Goal: Information Seeking & Learning: Check status

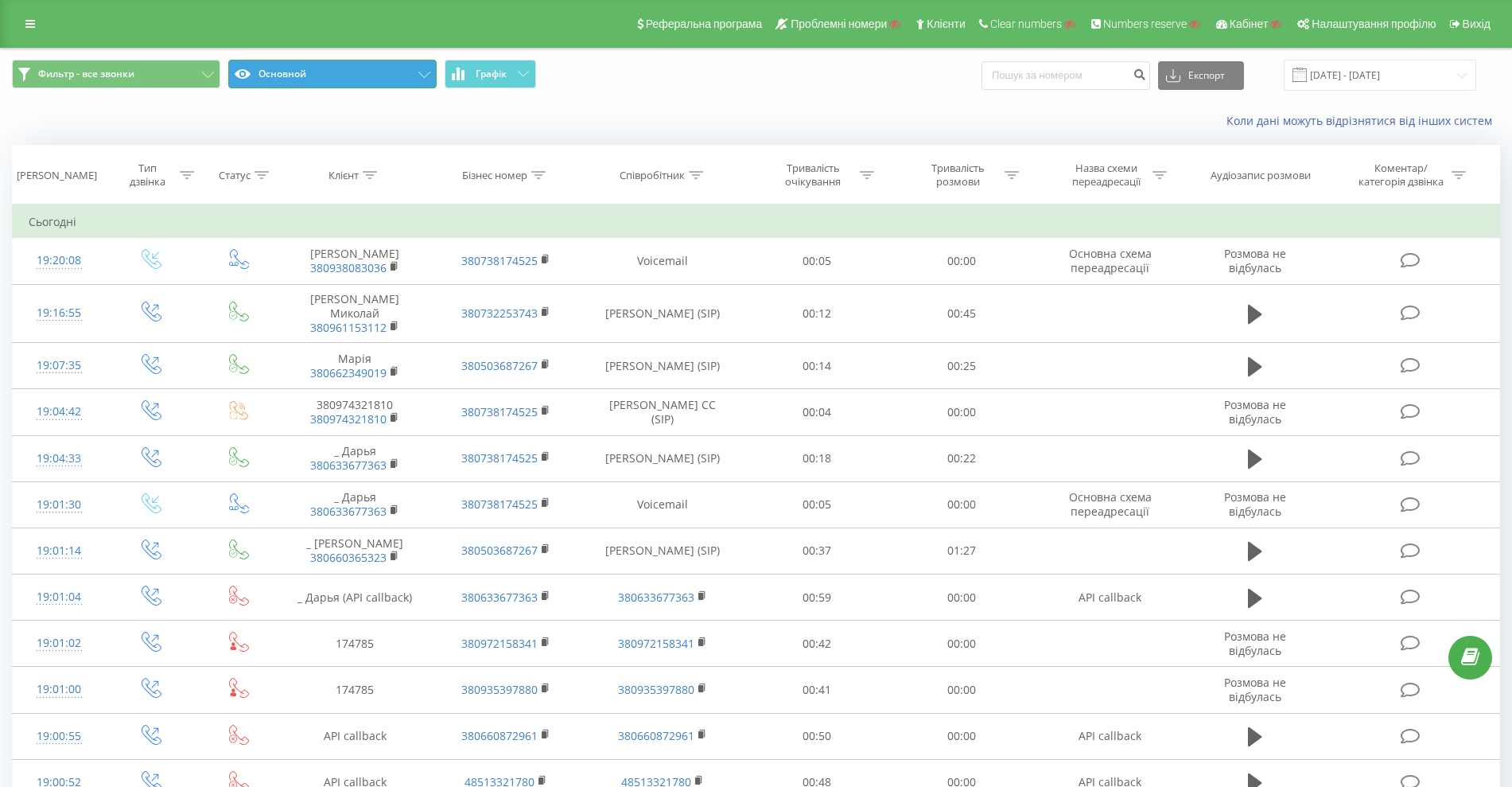
click at [313, 82] on button "Основной" at bounding box center [332, 74] width 209 height 29
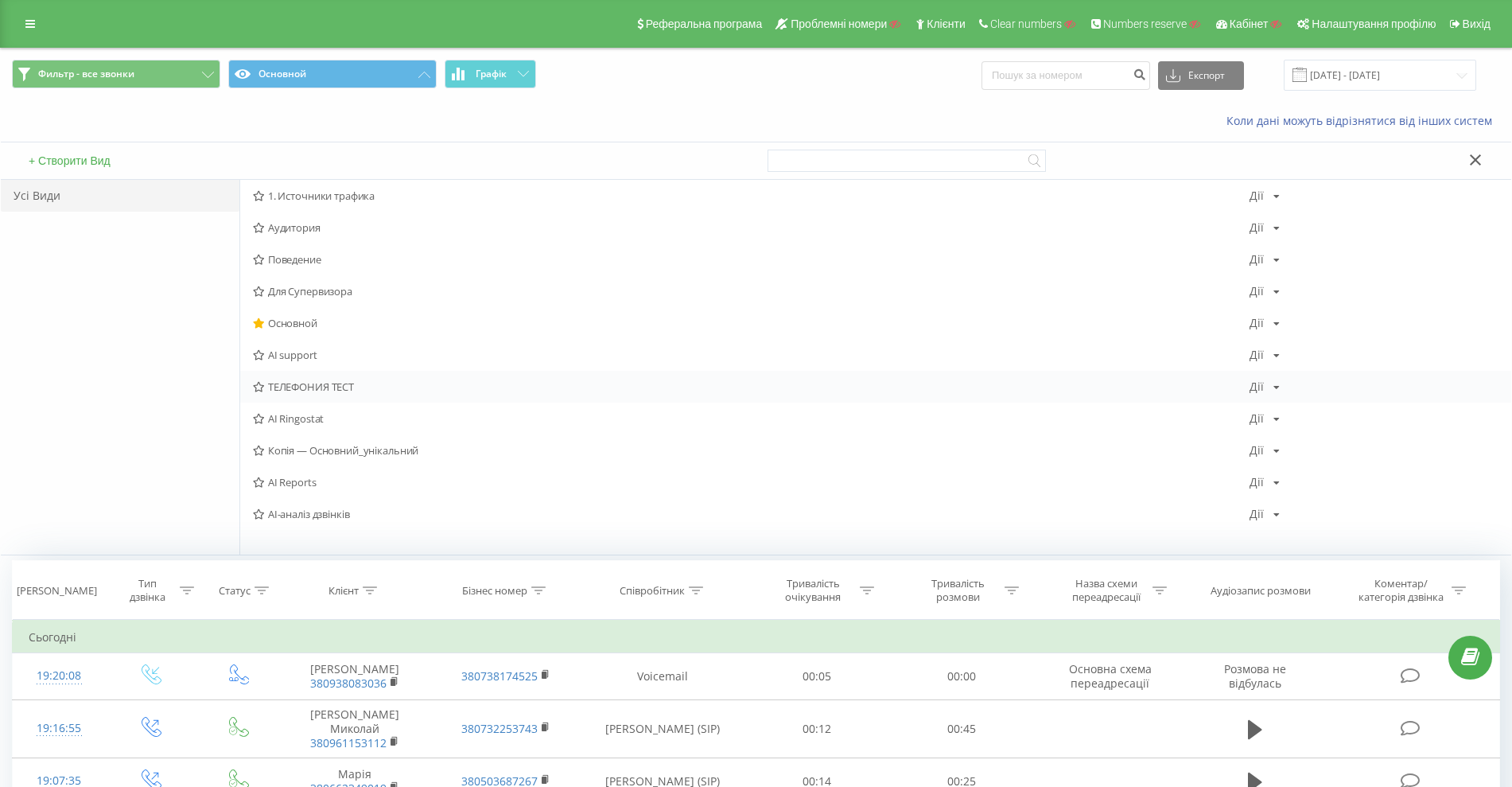
click at [298, 384] on span "ТЕЛЕФОНИЯ ТЕСТ" at bounding box center [751, 386] width 997 height 11
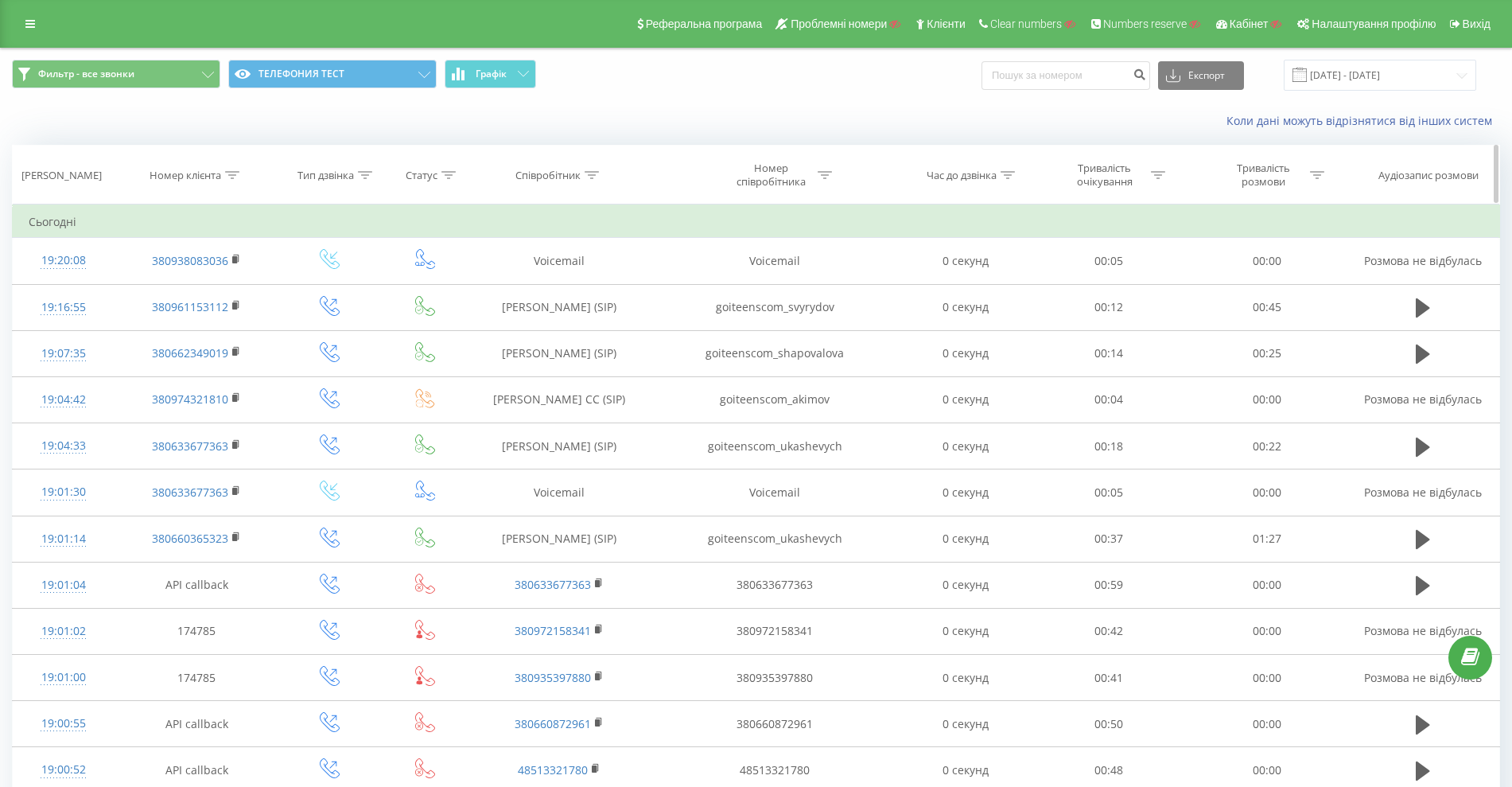
click at [769, 169] on div "Номер співробітника" at bounding box center [772, 175] width 85 height 27
click at [732, 298] on input "text" at bounding box center [774, 289] width 140 height 28
paste input "goiteenscom_kalibaba"
type input "goiteenscom_kalibaba"
click at [772, 255] on div "Select an operator" at bounding box center [766, 251] width 113 height 13
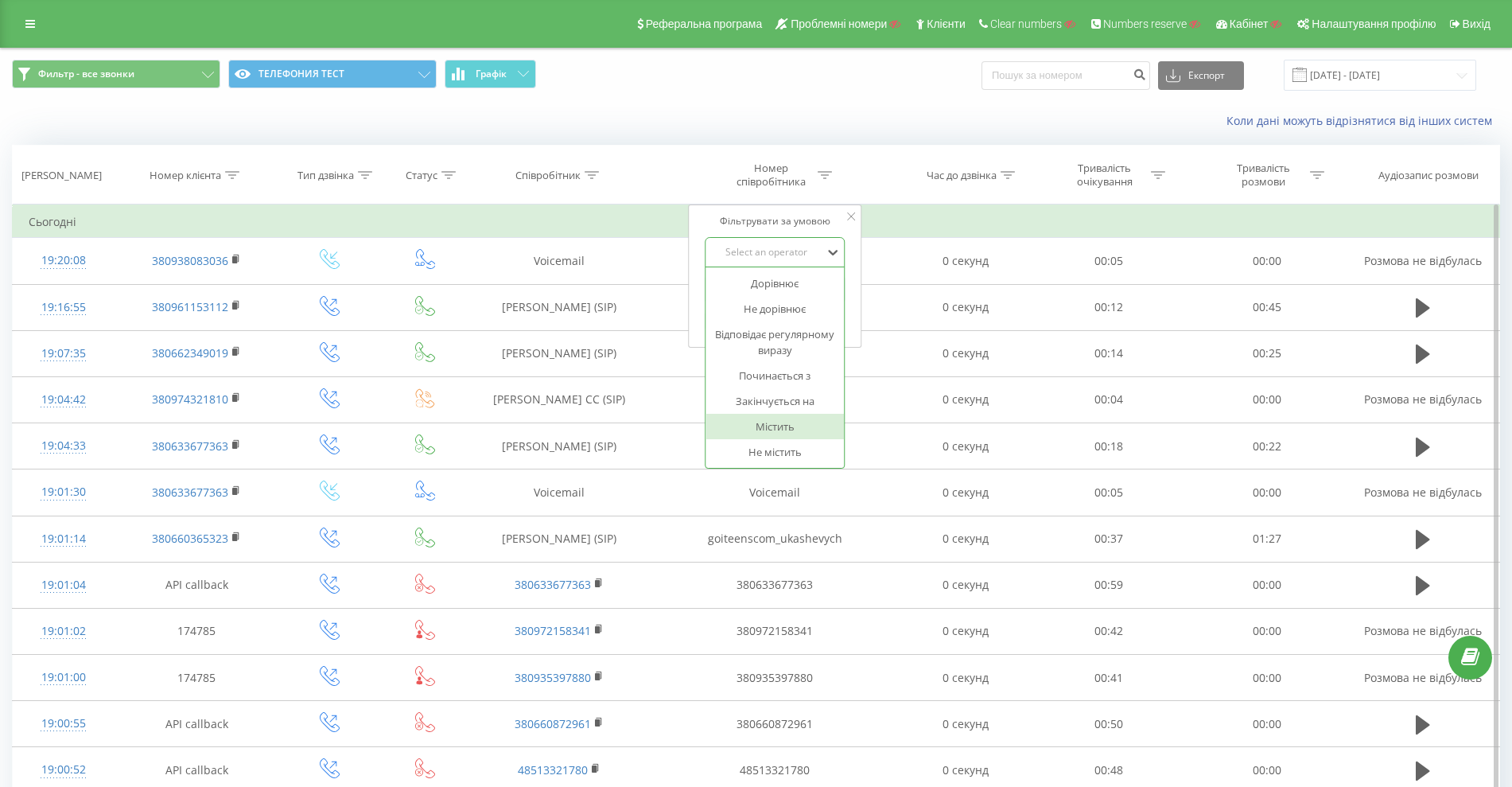
click at [773, 420] on div "Містить" at bounding box center [774, 426] width 139 height 25
click at [818, 322] on span "OK" at bounding box center [809, 319] width 45 height 24
